Goal: Task Accomplishment & Management: Complete application form

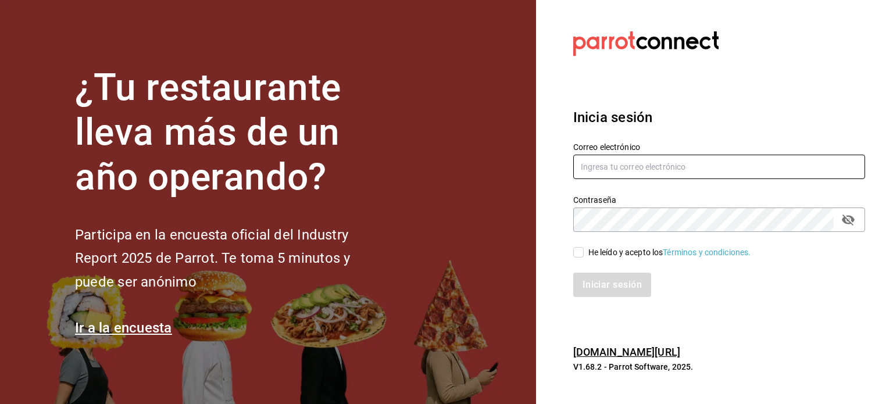
click at [629, 164] on input "text" at bounding box center [719, 167] width 292 height 24
click at [629, 160] on input "text" at bounding box center [719, 167] width 292 height 24
type input "adminisrracion@whim.com.mx"
click at [581, 249] on input "He leído y acepto los Términos y condiciones." at bounding box center [578, 252] width 10 height 10
checkbox input "true"
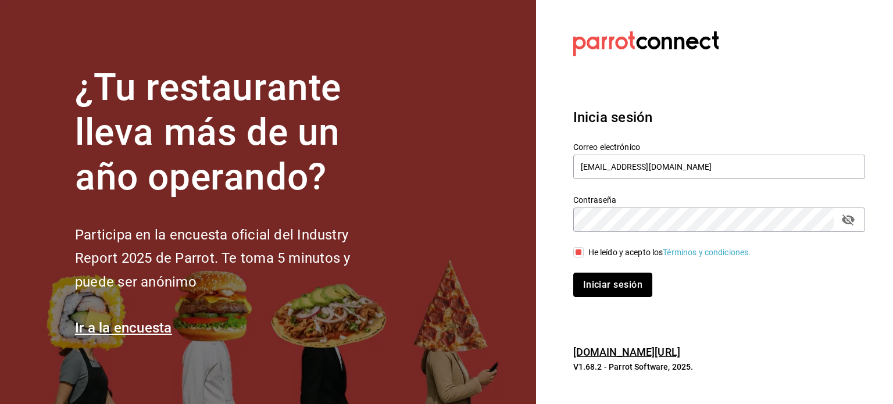
click at [617, 281] on button "Iniciar sesión" at bounding box center [612, 285] width 79 height 24
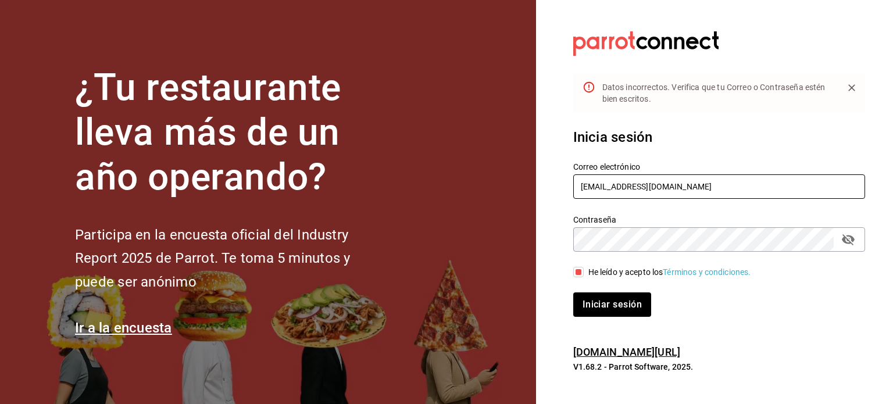
click at [725, 184] on input "adminisrracion@whim.com.mx" at bounding box center [719, 186] width 292 height 24
click at [613, 186] on input "adminisrracion@whim.com.mx" at bounding box center [719, 186] width 292 height 24
click at [771, 185] on input "administracion@whim.com.mx" at bounding box center [719, 186] width 292 height 24
type input "administracion@whim.com.mx"
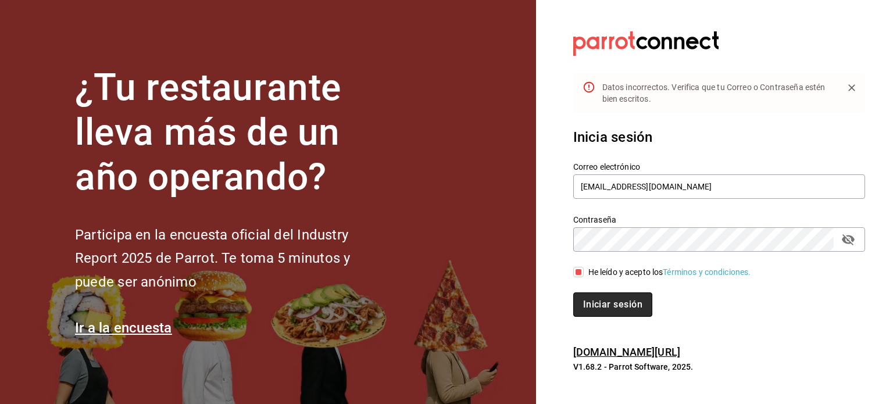
click at [596, 306] on button "Iniciar sesión" at bounding box center [612, 304] width 79 height 24
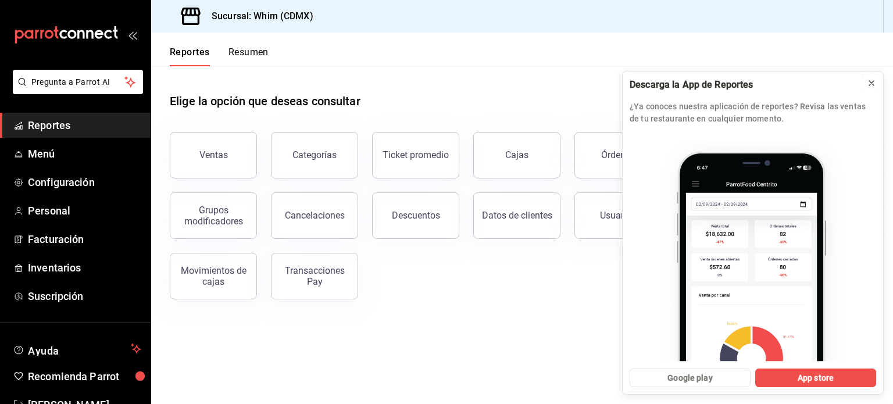
click at [875, 85] on icon at bounding box center [871, 82] width 9 height 9
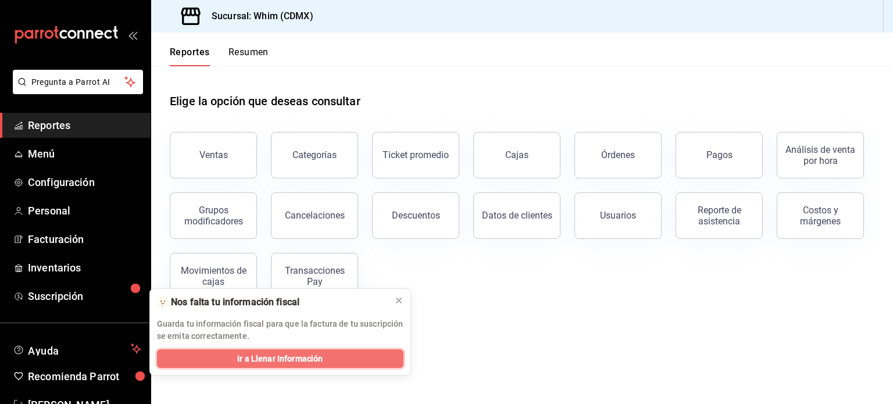
click at [237, 360] on span "Ir a Llenar Información" at bounding box center [279, 359] width 85 height 12
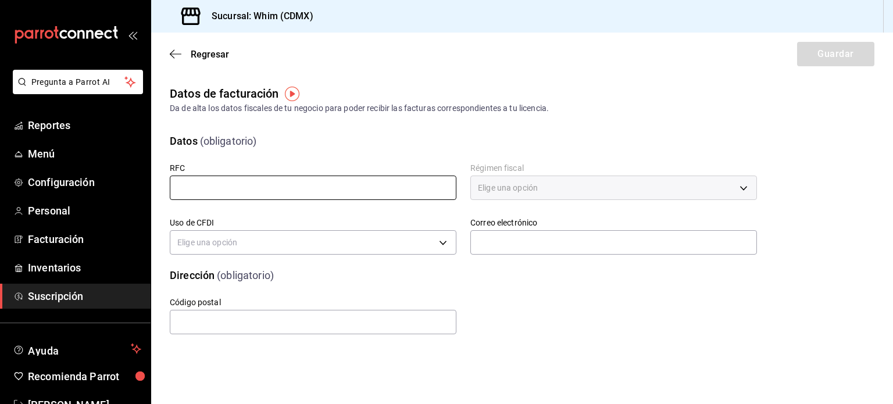
click at [300, 189] on input "text" at bounding box center [313, 188] width 287 height 24
paste input "WSI250212IR4"
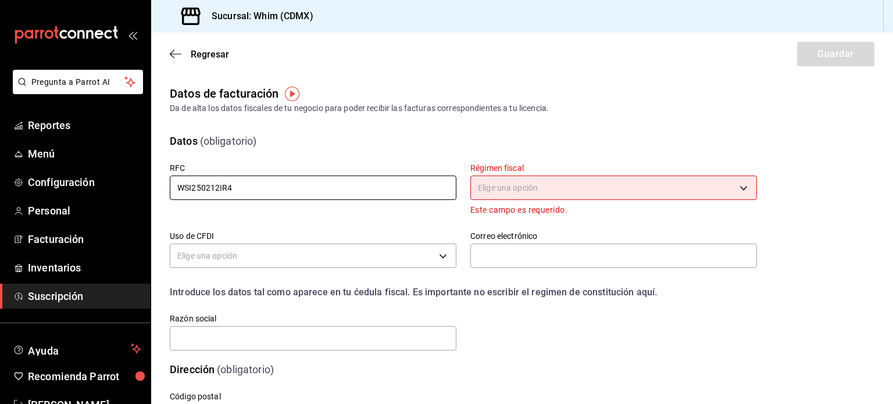
type input "WSI250212IR4"
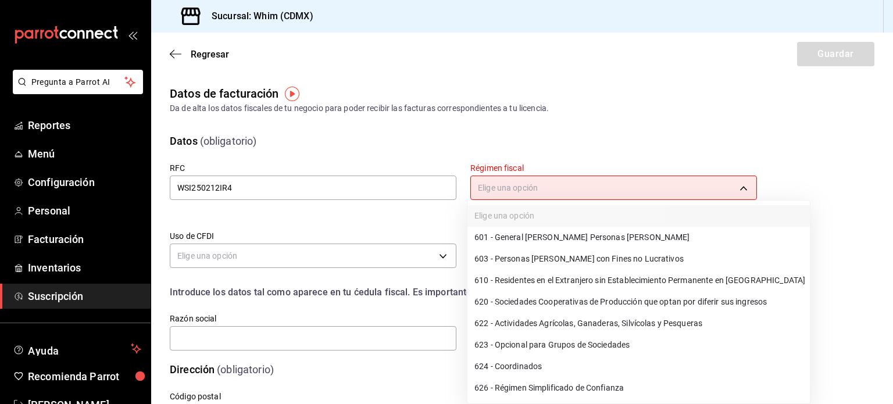
click at [514, 183] on body "Pregunta a Parrot AI Reportes Menú Configuración Personal Facturación Inventari…" at bounding box center [446, 202] width 893 height 404
click at [516, 234] on li "601 - General de Ley Personas Morales" at bounding box center [638, 238] width 342 height 22
type input "601"
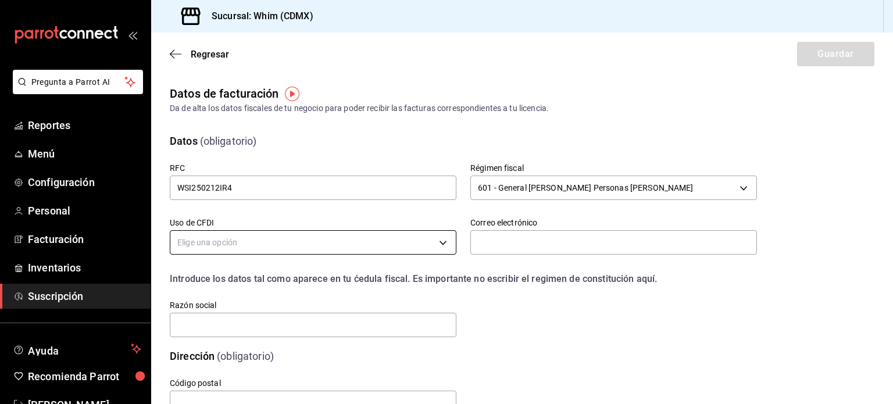
click at [234, 245] on body "Pregunta a Parrot AI Reportes Menú Configuración Personal Facturación Inventari…" at bounding box center [446, 202] width 893 height 404
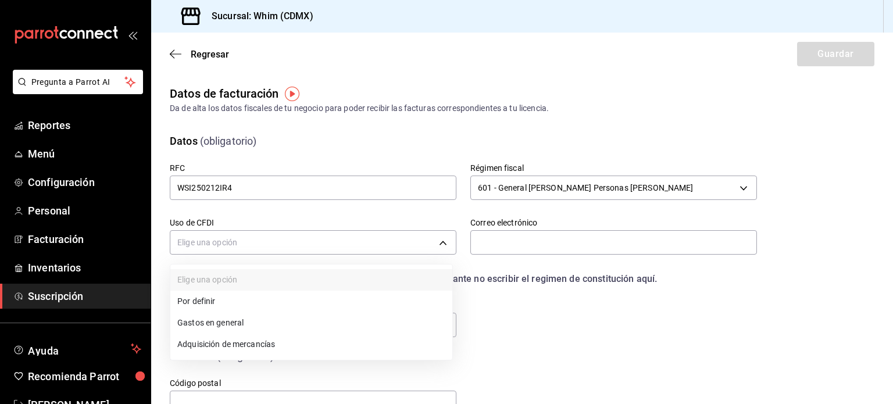
click at [231, 323] on li "Gastos en general" at bounding box center [311, 323] width 282 height 22
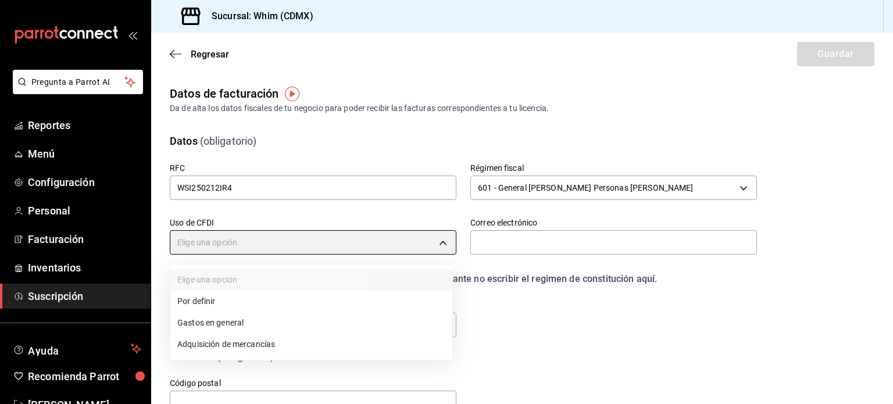
type input "G03"
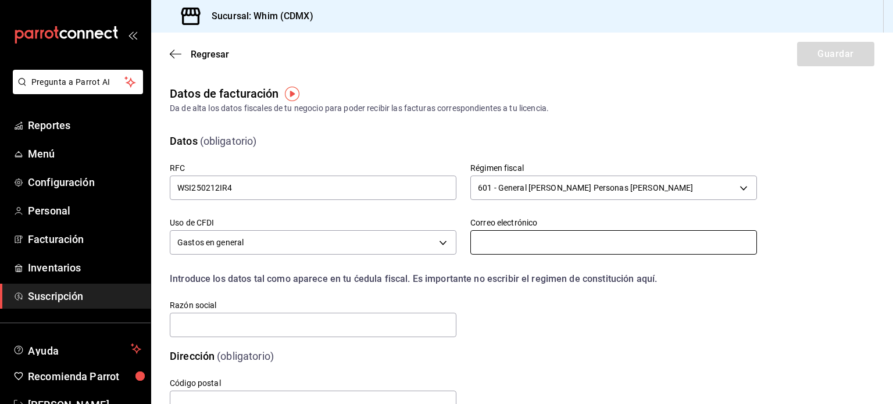
click at [514, 247] on input "text" at bounding box center [613, 242] width 287 height 24
type input "administracion@whim.com.mx"
type input "11000"
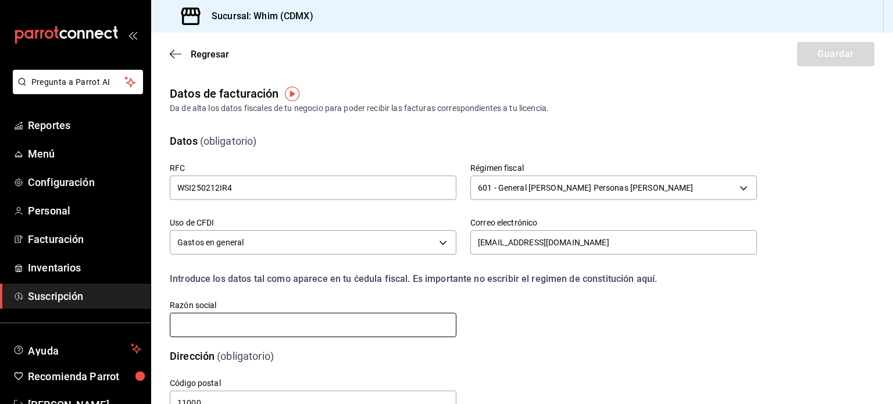
click at [244, 324] on input "text" at bounding box center [313, 325] width 287 height 24
paste input "WHIM THE SECRET INGREDIENT"
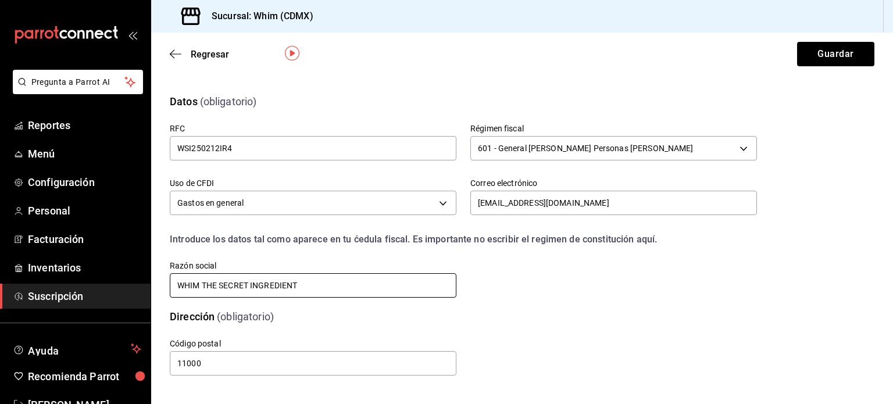
scroll to position [40, 0]
type input "WHIM THE SECRET INGREDIENT"
click at [814, 52] on button "Guardar" at bounding box center [835, 54] width 77 height 24
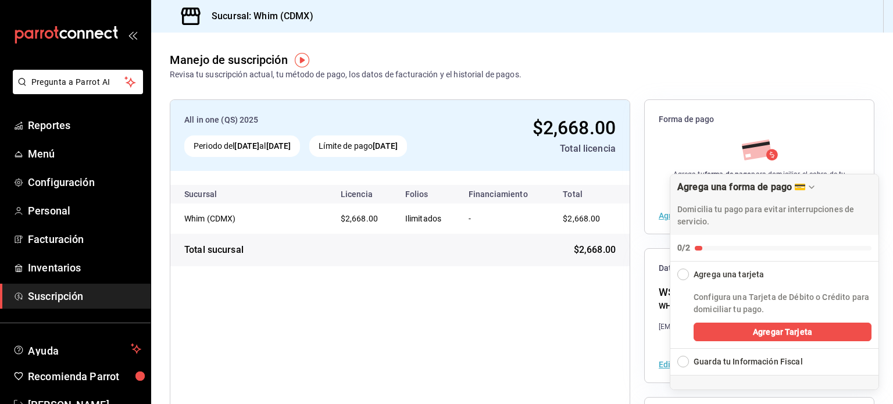
click at [686, 364] on div "Expand Checklist" at bounding box center [683, 362] width 12 height 12
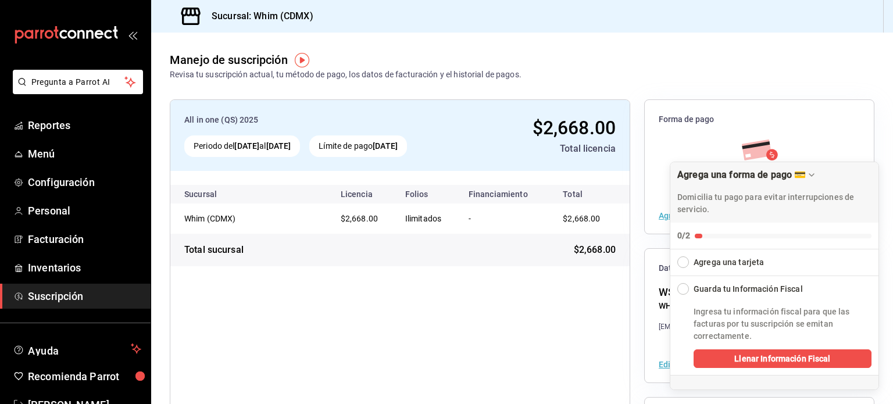
click at [685, 288] on div "Collapse Checklist" at bounding box center [683, 289] width 12 height 12
click at [682, 292] on div "Collapse Checklist" at bounding box center [683, 289] width 12 height 12
click at [457, 334] on div "All in one (QS) 2025 Periodo del 01 ago 2025 al 10 sep 2025 Límite de pago 10 s…" at bounding box center [400, 315] width 460 height 432
click at [819, 135] on div "Agrega tu forma de pago para domiciliar el cobro de tu suscripción." at bounding box center [758, 162] width 201 height 55
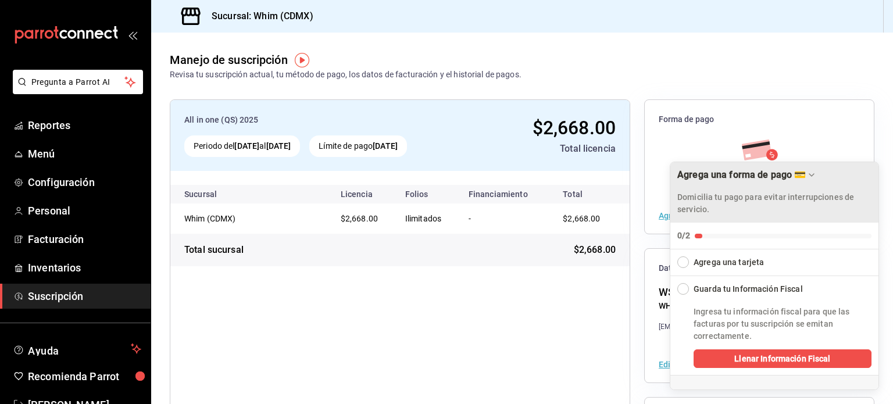
click at [812, 174] on icon "Drag to move checklist" at bounding box center [811, 175] width 5 height 2
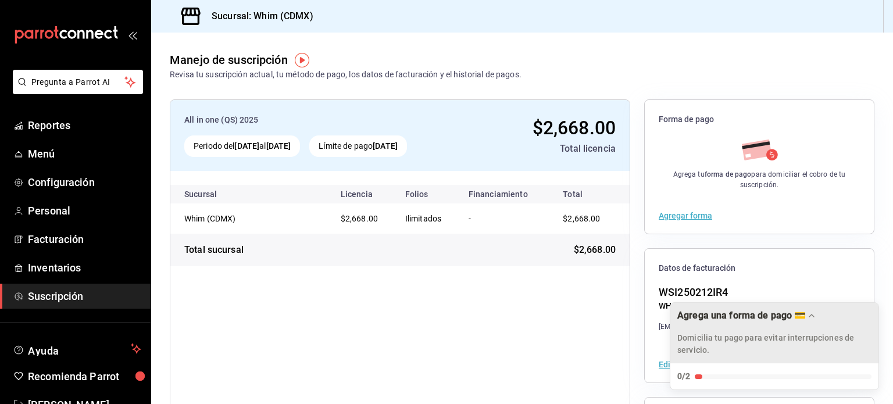
click at [463, 332] on div "All in one (QS) 2025 Periodo del 01 ago 2025 al 10 sep 2025 Límite de pago 10 s…" at bounding box center [400, 315] width 460 height 432
click at [46, 244] on span "Facturación" at bounding box center [84, 239] width 113 height 16
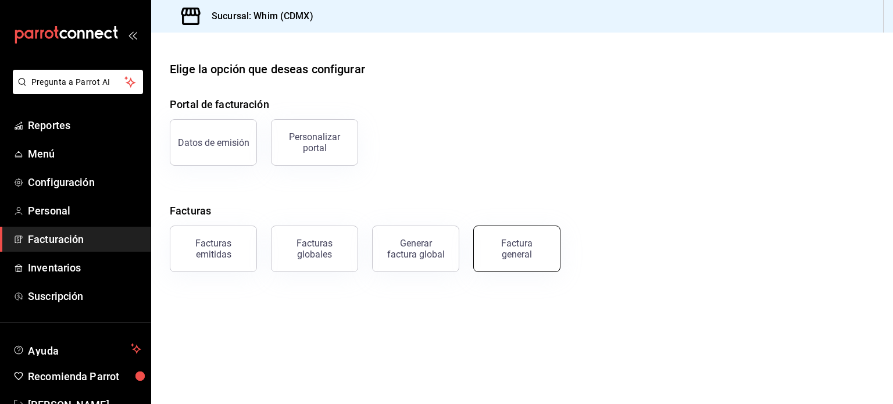
click at [537, 257] on div "Factura general" at bounding box center [517, 249] width 58 height 22
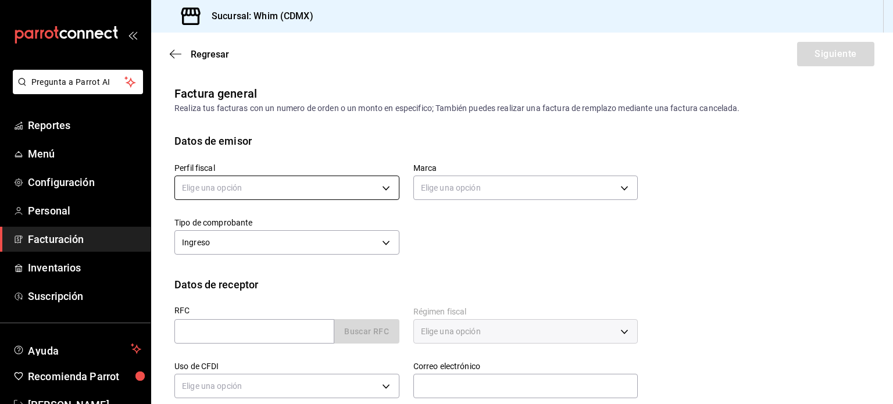
click at [378, 187] on body "Pregunta a Parrot AI Reportes Menú Configuración Personal Facturación Inventari…" at bounding box center [446, 202] width 893 height 404
click at [378, 187] on div at bounding box center [446, 202] width 893 height 404
click at [733, 298] on div "RFC Buscar RFC Régimen fiscal Elige una opción Uso de CFDI Elige una opción Cor…" at bounding box center [521, 356] width 695 height 128
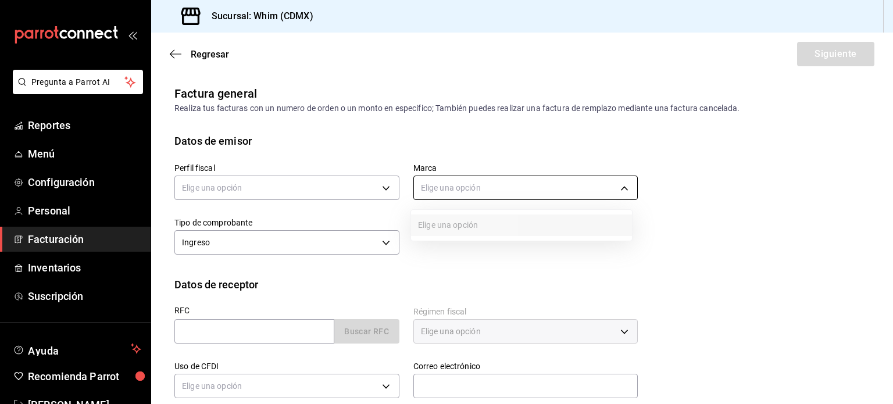
click at [611, 184] on body "Pregunta a Parrot AI Reportes Menú Configuración Personal Facturación Inventari…" at bounding box center [446, 202] width 893 height 404
click at [611, 184] on div at bounding box center [446, 202] width 893 height 404
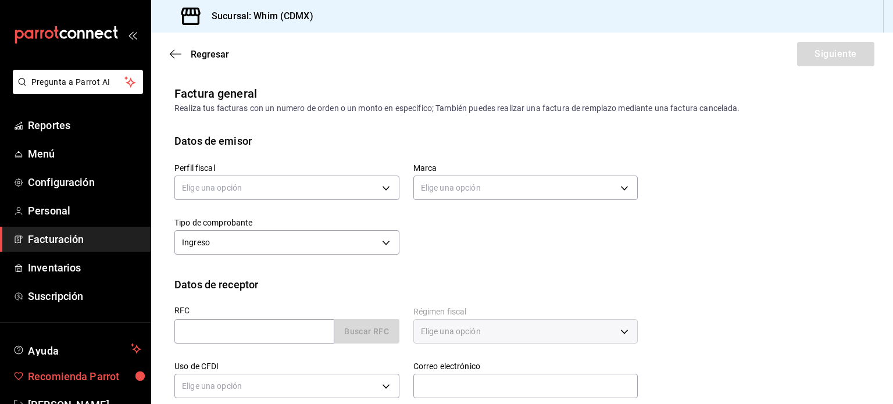
click at [81, 378] on span "Recomienda Parrot" at bounding box center [84, 376] width 113 height 16
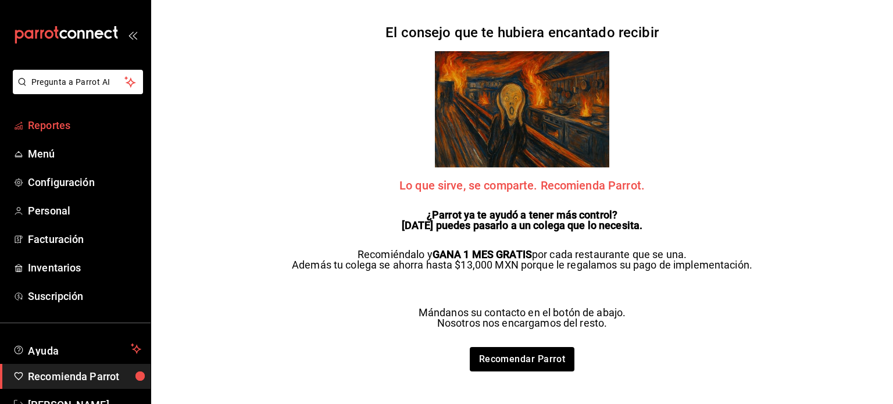
click at [56, 126] on span "Reportes" at bounding box center [84, 125] width 113 height 16
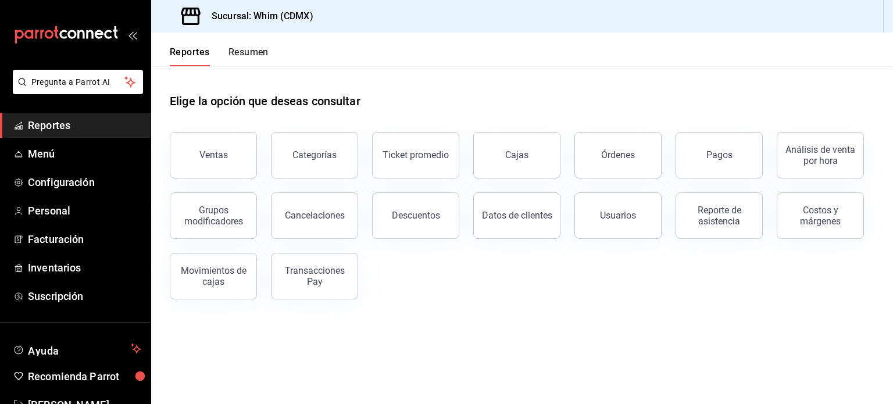
click at [225, 151] on div "Ventas" at bounding box center [213, 154] width 28 height 11
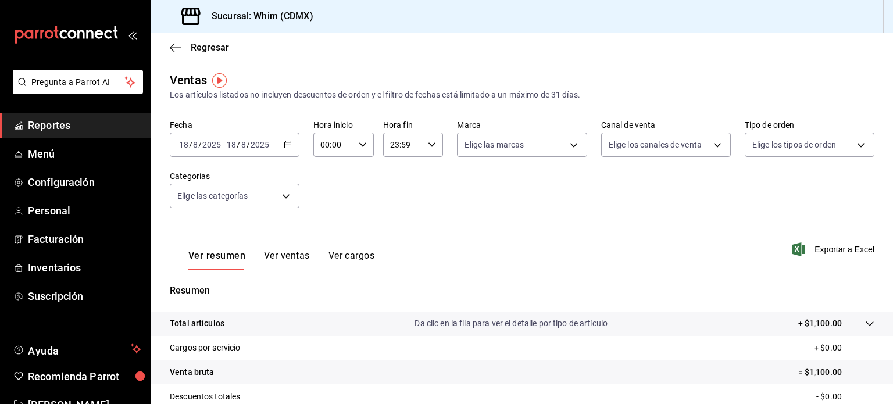
click at [286, 142] on \(Stroke\) "button" at bounding box center [287, 145] width 7 height 6
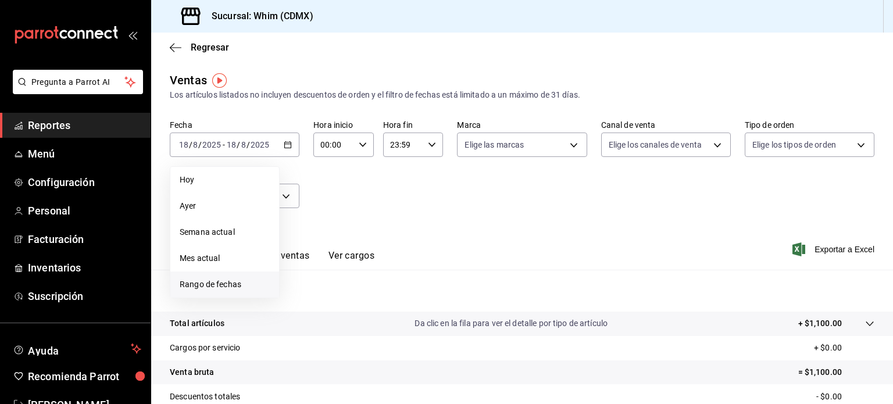
click at [219, 286] on span "Rango de fechas" at bounding box center [225, 284] width 90 height 12
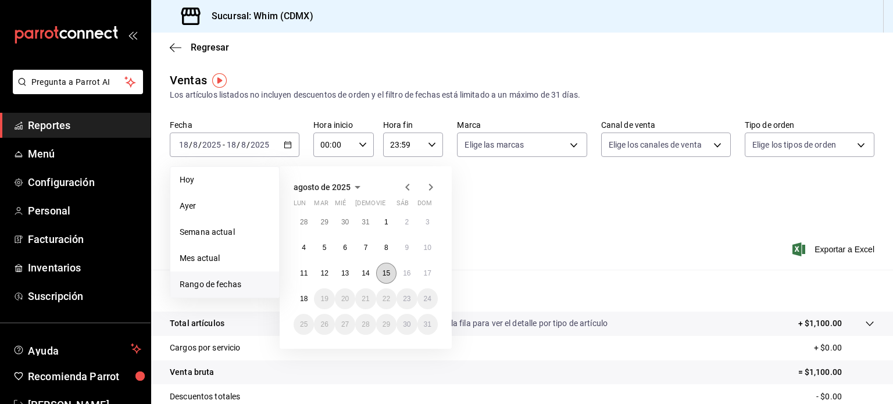
click at [388, 276] on abbr "15" at bounding box center [386, 273] width 8 height 8
click at [429, 275] on abbr "17" at bounding box center [428, 273] width 8 height 8
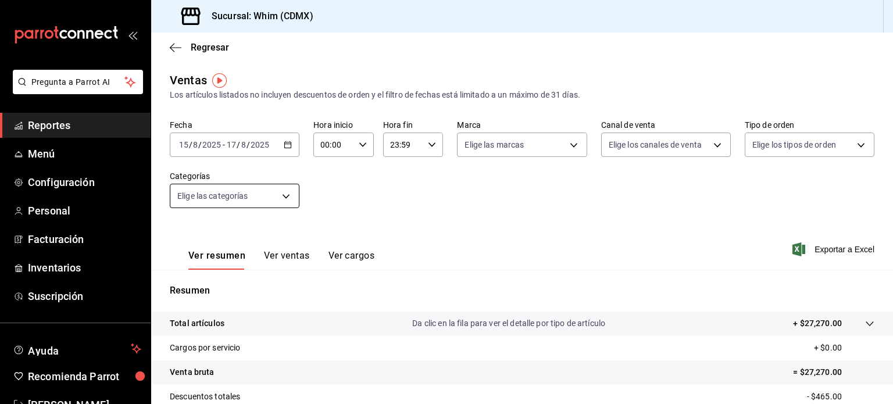
click at [280, 185] on body "Pregunta a Parrot AI Reportes Menú Configuración Personal Facturación Inventari…" at bounding box center [446, 202] width 893 height 404
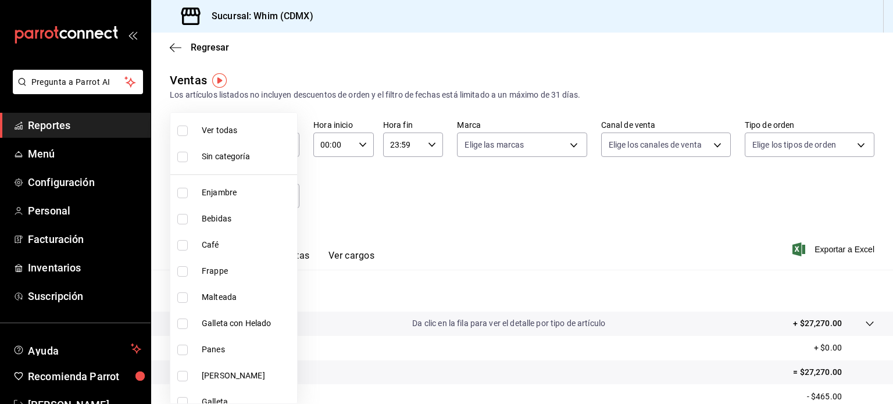
click at [596, 238] on div at bounding box center [446, 202] width 893 height 404
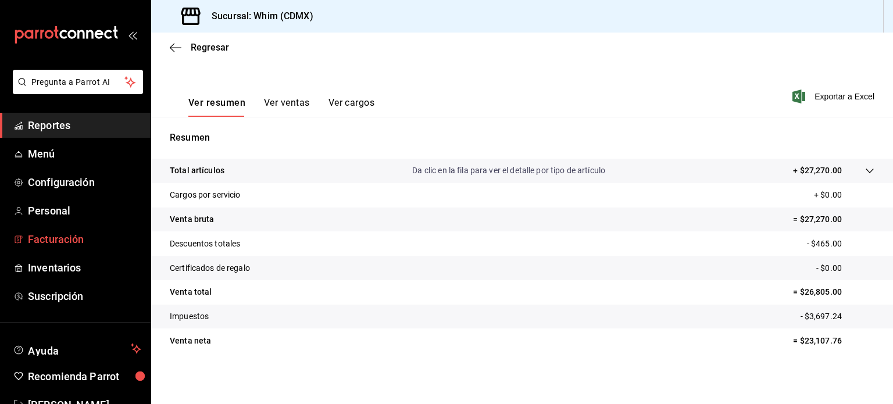
scroll to position [34, 0]
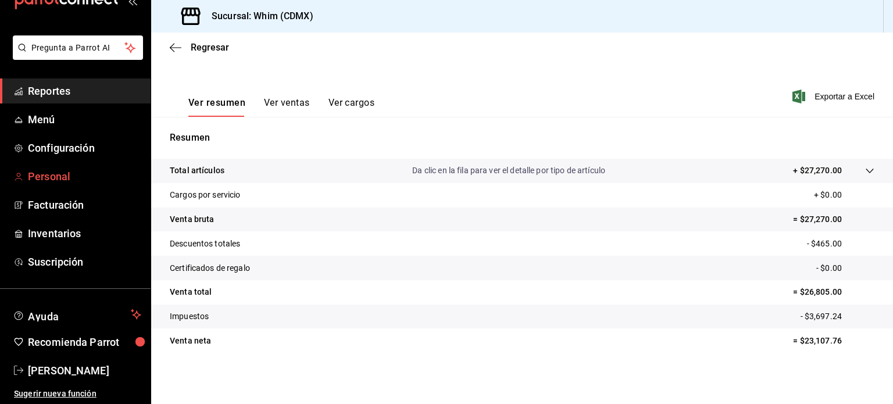
click at [58, 175] on span "Personal" at bounding box center [84, 177] width 113 height 16
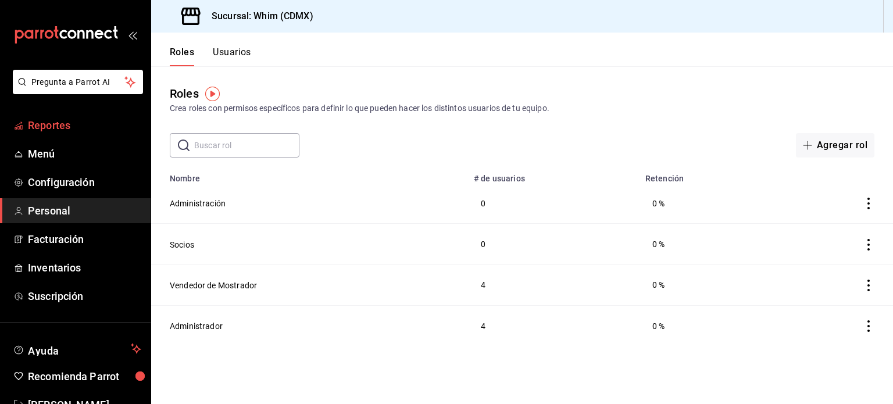
click at [73, 122] on span "Reportes" at bounding box center [84, 125] width 113 height 16
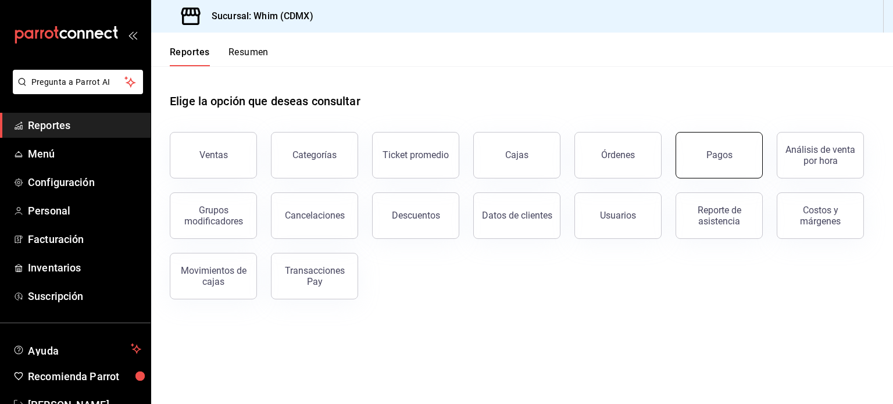
click at [715, 169] on button "Pagos" at bounding box center [718, 155] width 87 height 46
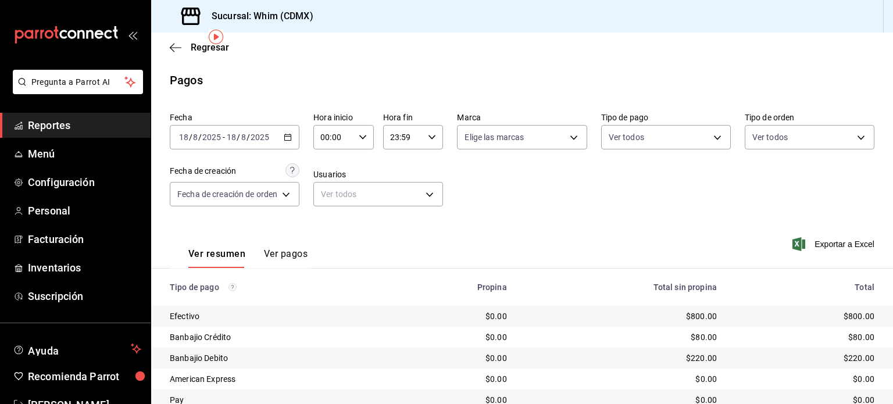
scroll to position [46, 0]
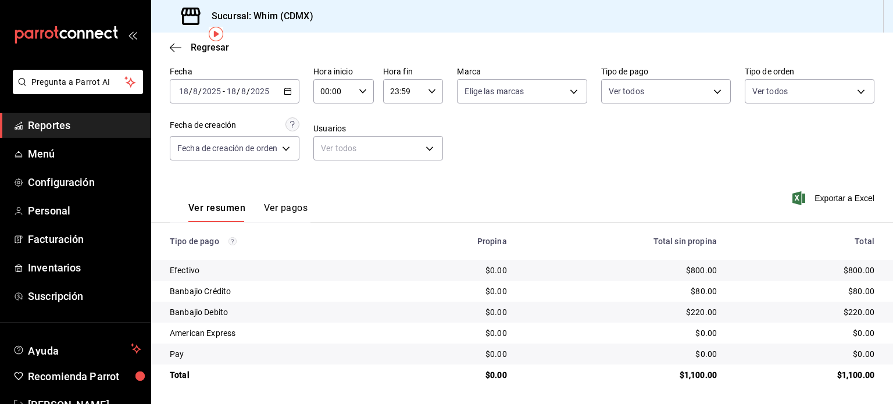
click at [501, 184] on div "Ver resumen Ver pagos Exportar a Excel" at bounding box center [522, 205] width 742 height 62
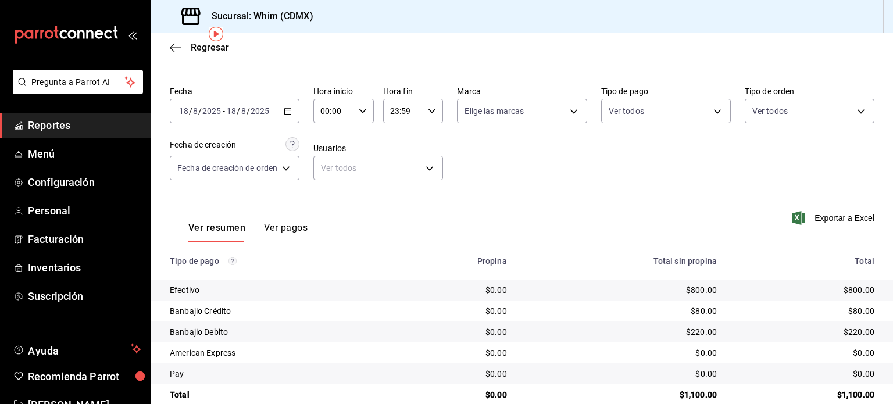
scroll to position [0, 0]
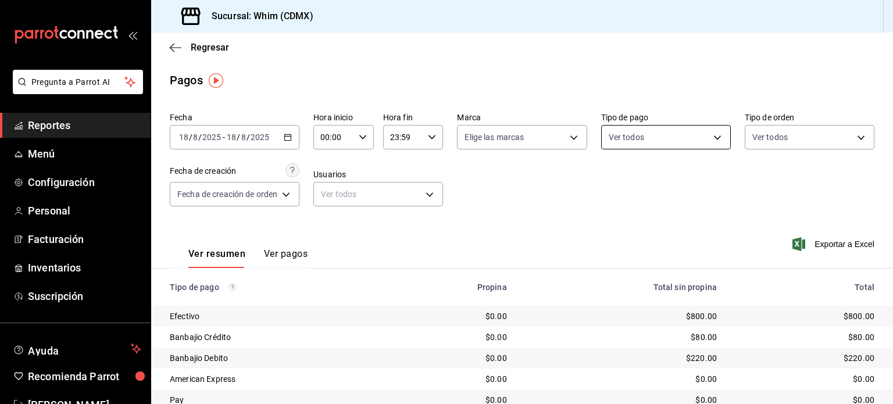
click at [698, 139] on body "Pregunta a Parrot AI Reportes Menú Configuración Personal Facturación Inventari…" at bounding box center [446, 202] width 893 height 404
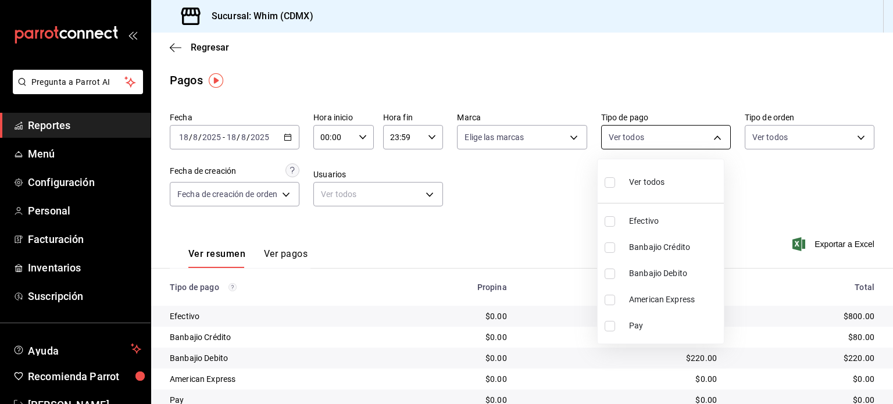
click at [698, 139] on div at bounding box center [446, 202] width 893 height 404
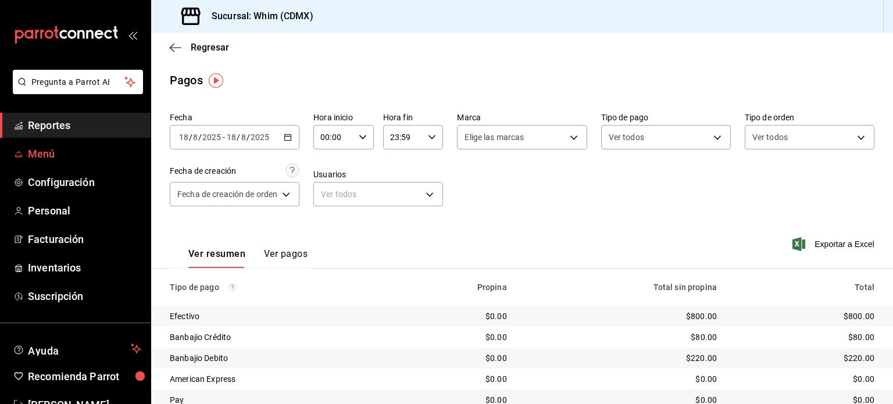
click at [20, 153] on icon "mailbox folders" at bounding box center [18, 153] width 9 height 9
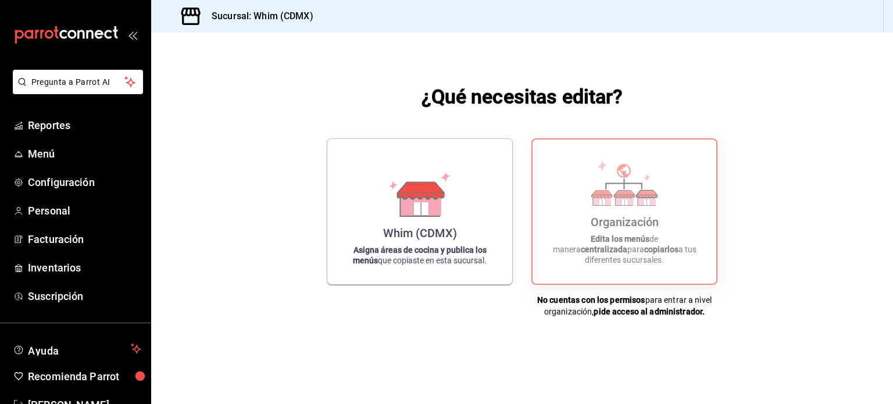
click at [255, 241] on div "¿Qué necesitas editar? Whim (CDMX) Asigna áreas de cocina y publica los menús q…" at bounding box center [522, 200] width 742 height 334
click at [60, 232] on span "Facturación" at bounding box center [84, 239] width 113 height 16
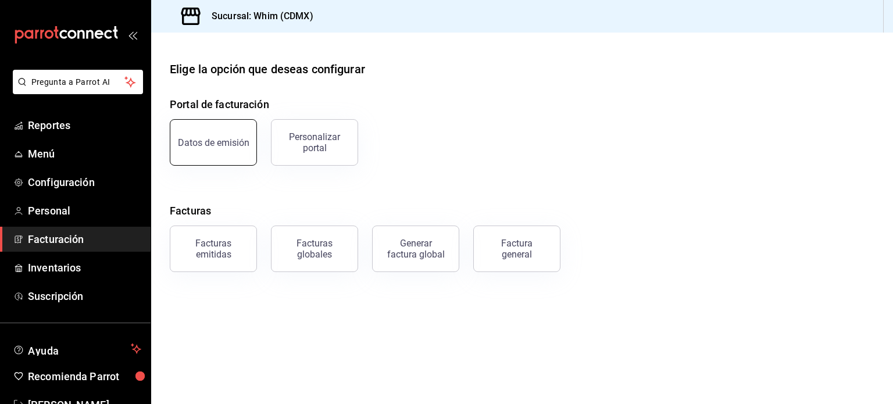
click at [207, 139] on div "Datos de emisión" at bounding box center [213, 142] width 71 height 11
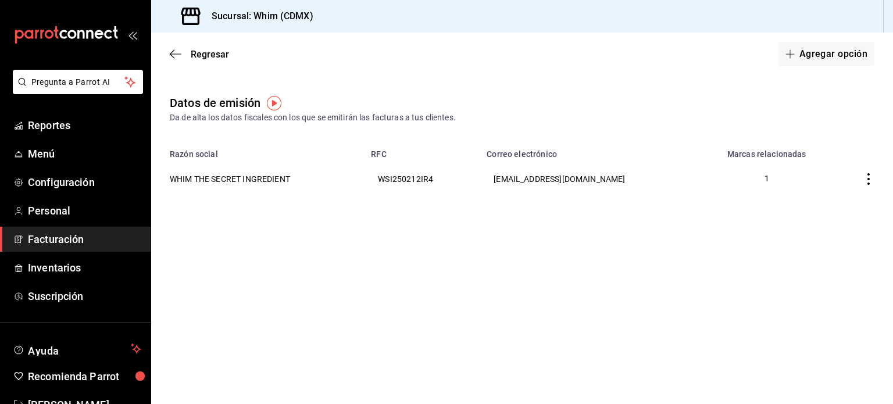
click at [45, 246] on span "Facturación" at bounding box center [84, 239] width 113 height 16
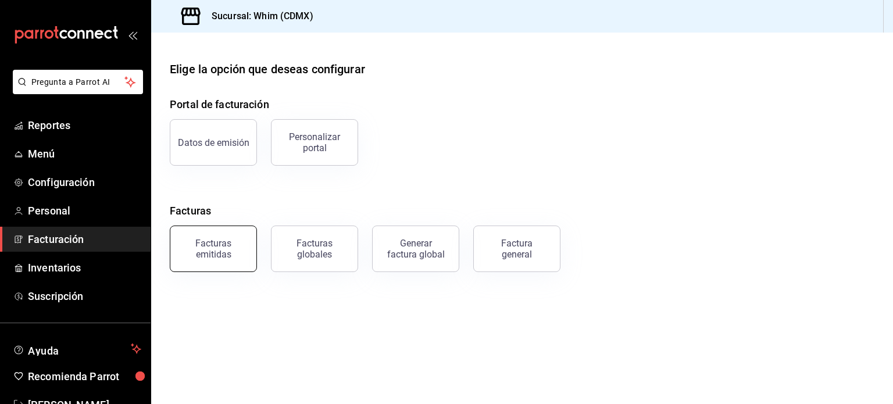
click at [237, 255] on div "Facturas emitidas" at bounding box center [213, 249] width 72 height 22
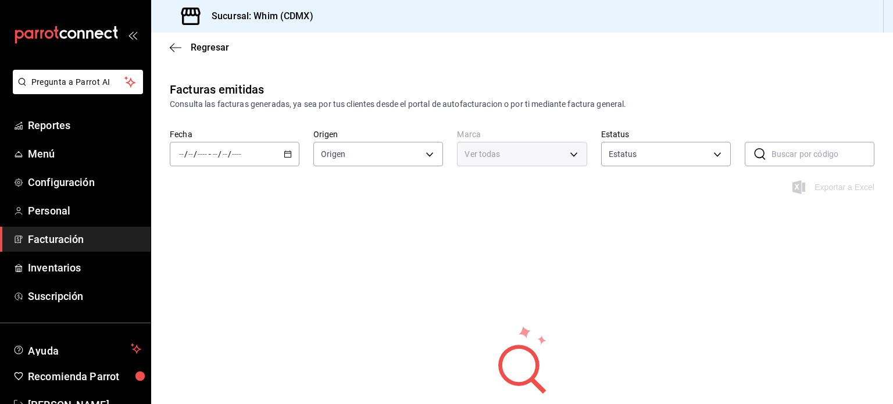
type input "ORDER_INVOICE,GENERAL_INVOICE"
type input "ACTIVE,PENDING_CANCELLATION,CANCELLED,PRE_CANCELLED"
type input "29e4b829-75bc-4c01-81a3-64e24ae3ed98"
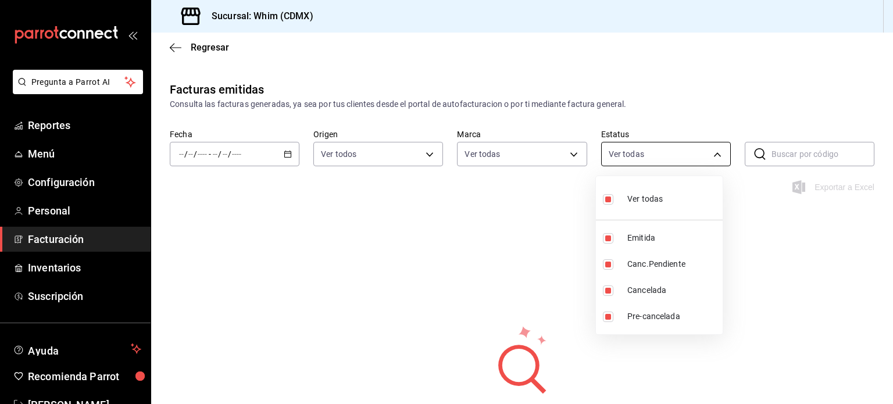
click at [657, 155] on body "Pregunta a Parrot AI Reportes Menú Configuración Personal Facturación Inventari…" at bounding box center [446, 202] width 893 height 404
click at [657, 155] on div at bounding box center [446, 202] width 893 height 404
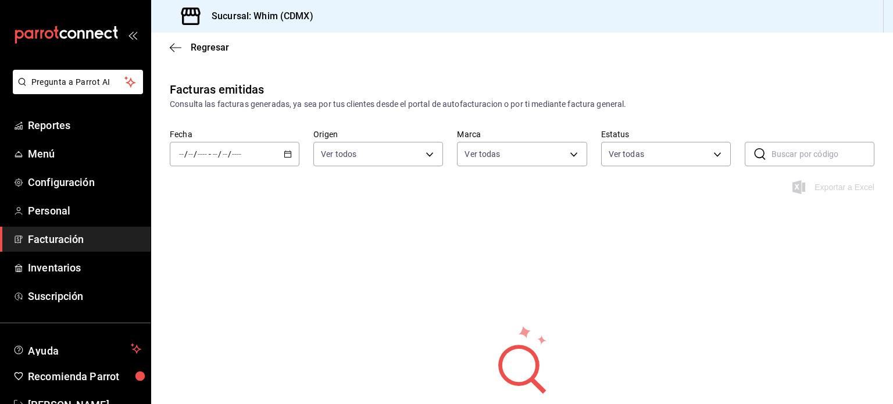
click at [70, 240] on span "Facturación" at bounding box center [84, 239] width 113 height 16
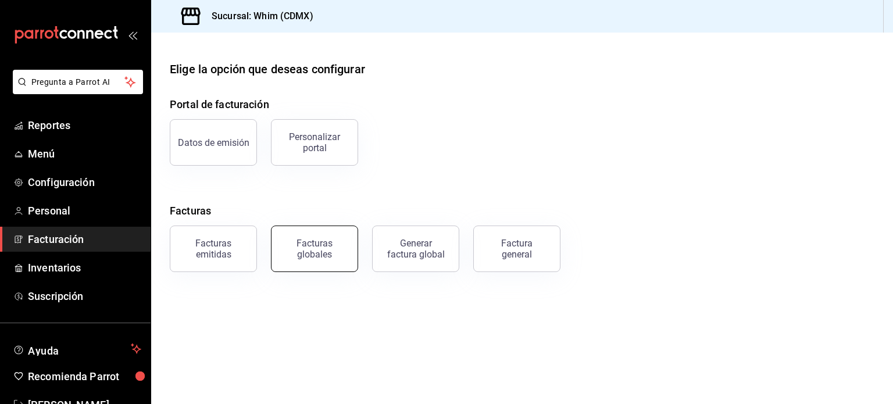
click at [338, 250] on div "Facturas globales" at bounding box center [314, 249] width 72 height 22
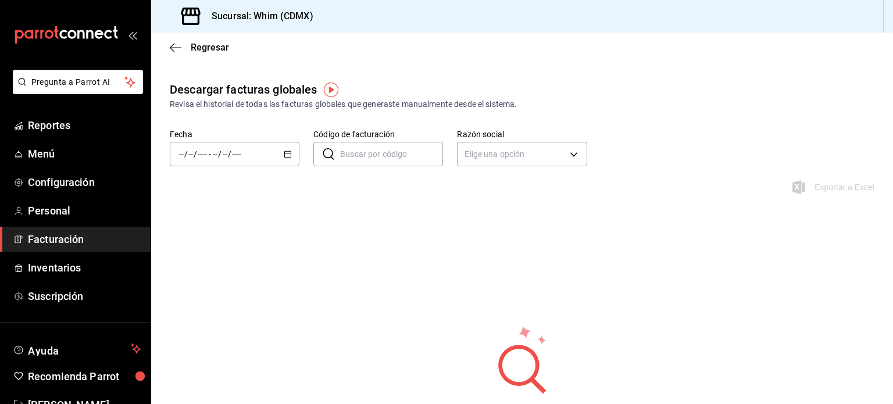
click at [49, 234] on span "Facturación" at bounding box center [84, 239] width 113 height 16
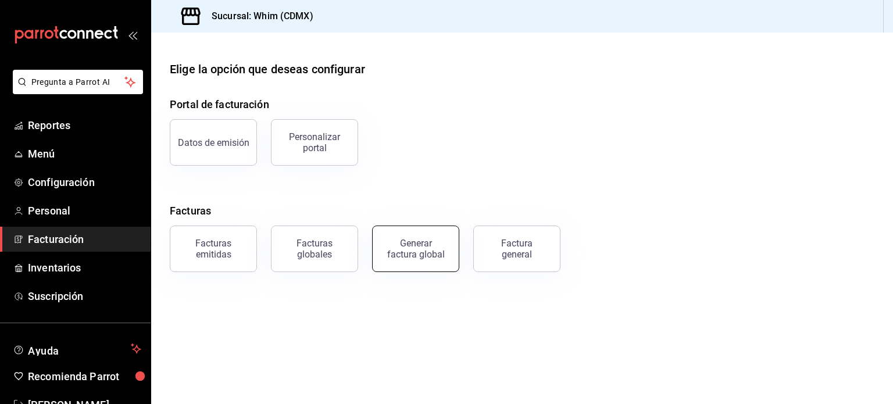
click at [420, 262] on button "Generar factura global" at bounding box center [415, 248] width 87 height 46
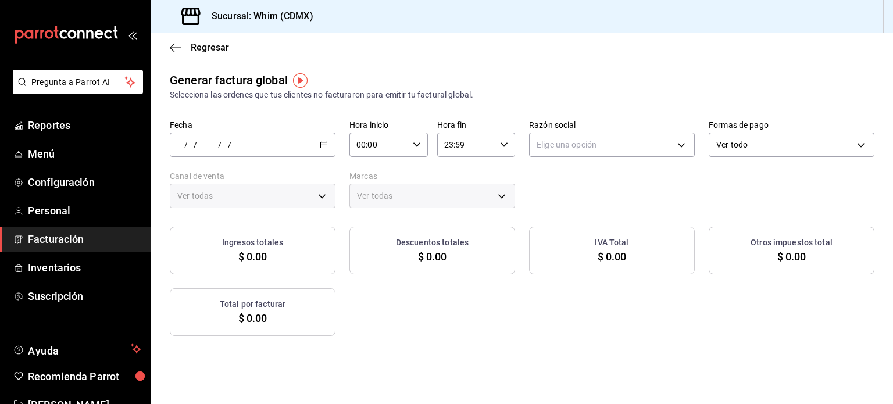
type input "PARROT,UBER_EATS,RAPPI,DIDI_FOOD,ONLINE"
click at [266, 249] on span "$ 0.00" at bounding box center [252, 257] width 29 height 16
click at [80, 237] on span "Facturación" at bounding box center [84, 239] width 113 height 16
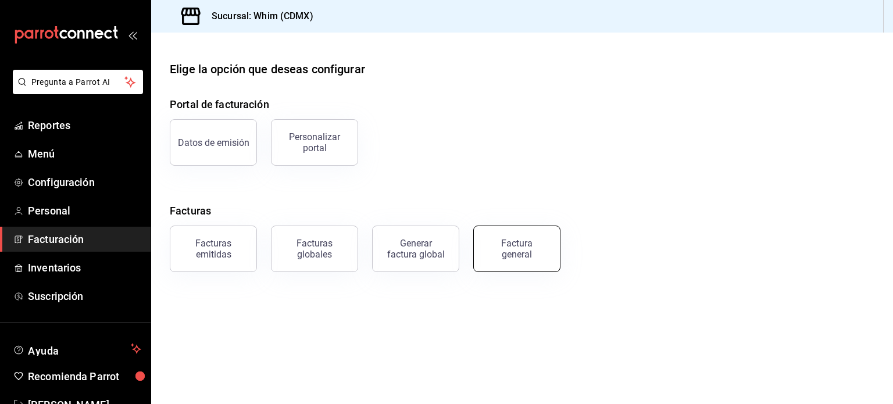
click at [527, 253] on div "Factura general" at bounding box center [517, 249] width 58 height 22
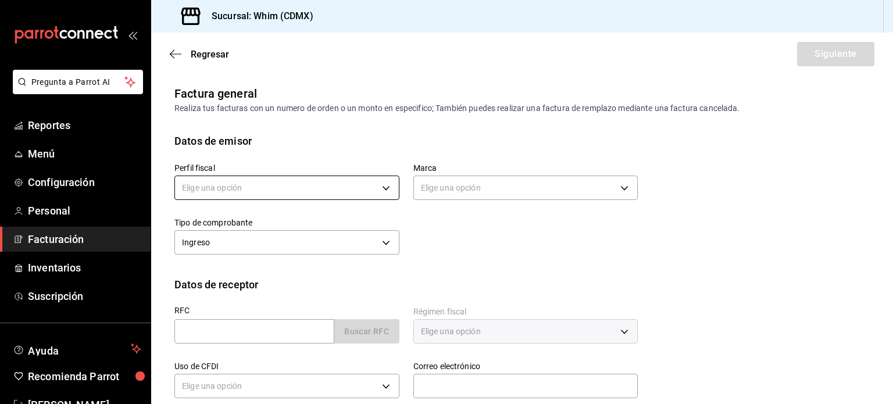
click at [389, 188] on body "Pregunta a Parrot AI Reportes Menú Configuración Personal Facturación Inventari…" at bounding box center [446, 202] width 893 height 404
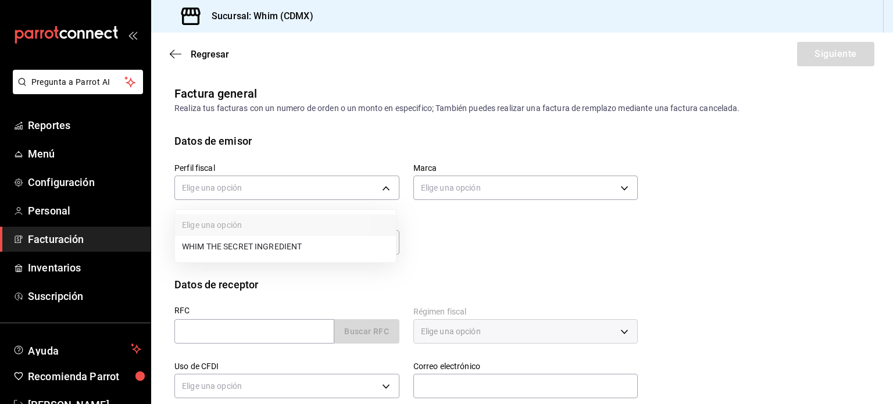
click at [293, 253] on li "WHIM THE SECRET INGREDIENT" at bounding box center [285, 247] width 221 height 22
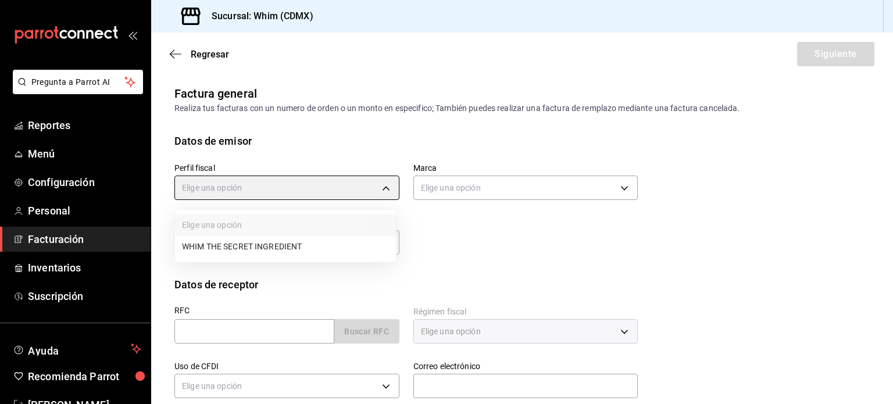
type input "8d5f64ec-deef-4488-bad0-eb73a8d1ee65"
type input "29e4b829-75bc-4c01-81a3-64e24ae3ed98"
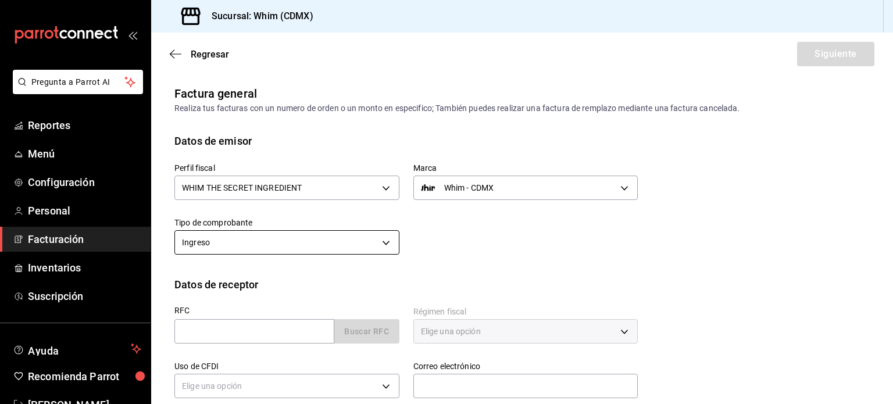
click at [305, 247] on body "Pregunta a Parrot AI Reportes Menú Configuración Personal Facturación Inventari…" at bounding box center [446, 202] width 893 height 404
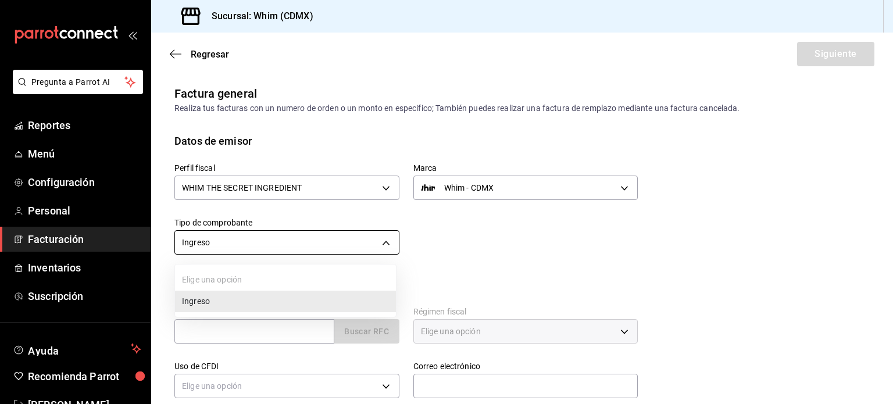
click at [305, 247] on div at bounding box center [446, 202] width 893 height 404
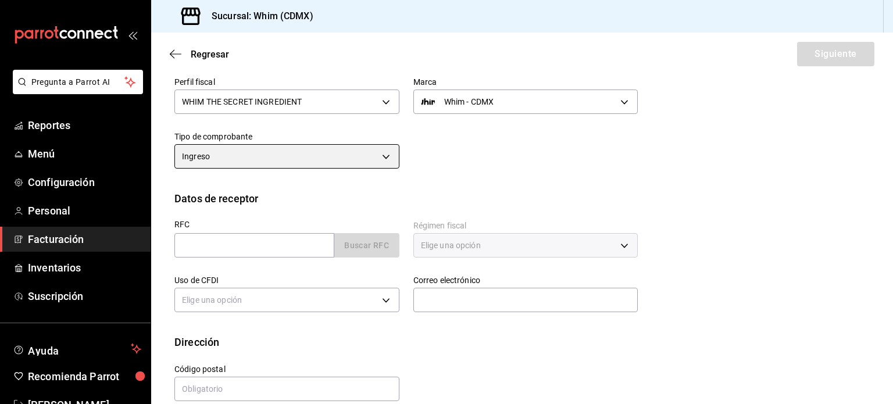
scroll to position [103, 0]
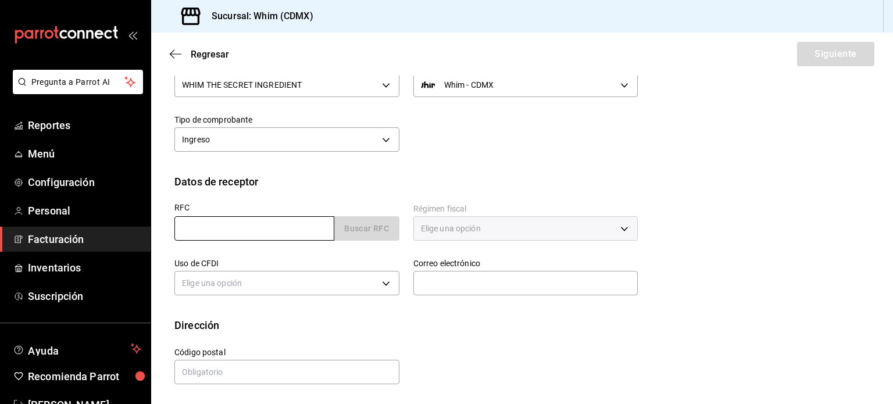
click at [259, 224] on input "text" at bounding box center [254, 228] width 160 height 24
type input "WSI250212IR4"
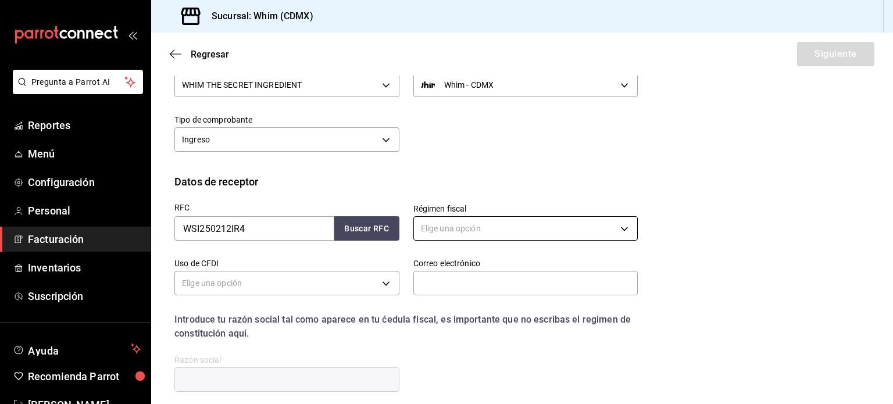
click at [500, 231] on body "Pregunta a Parrot AI Reportes Menú Configuración Personal Facturación Inventari…" at bounding box center [446, 202] width 893 height 404
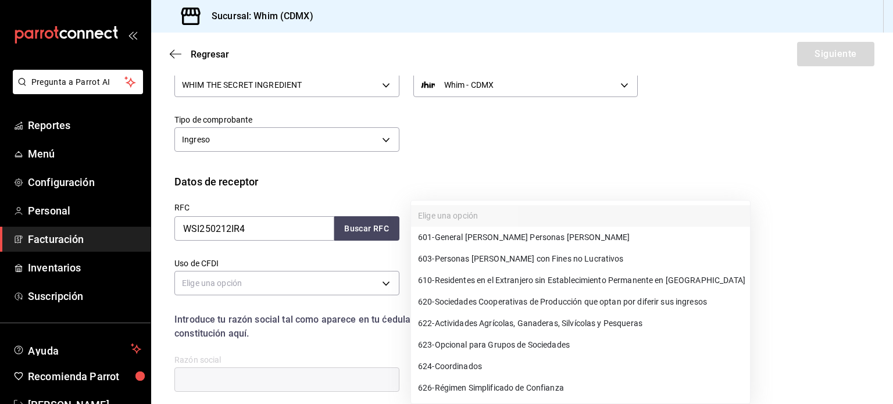
click at [510, 235] on span "601 - General de Ley Personas Morales" at bounding box center [524, 237] width 212 height 12
type input "601"
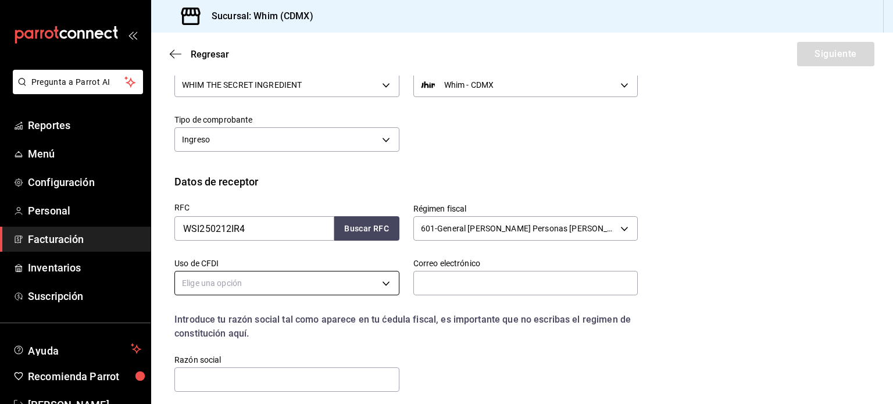
click at [298, 281] on body "Pregunta a Parrot AI Reportes Menú Configuración Personal Facturación Inventari…" at bounding box center [446, 202] width 893 height 404
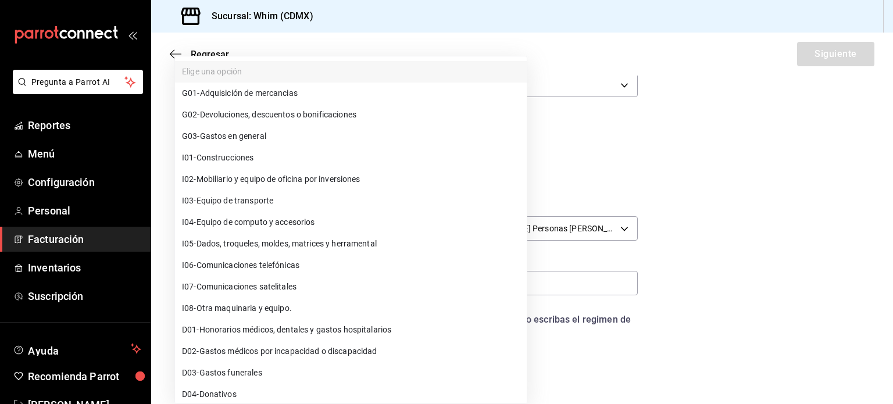
click at [740, 215] on div at bounding box center [446, 202] width 893 height 404
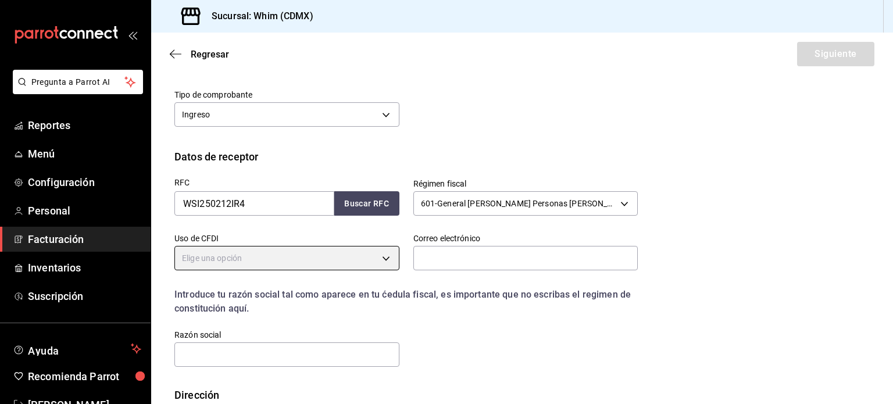
scroll to position [198, 0]
